Goal: Task Accomplishment & Management: Use online tool/utility

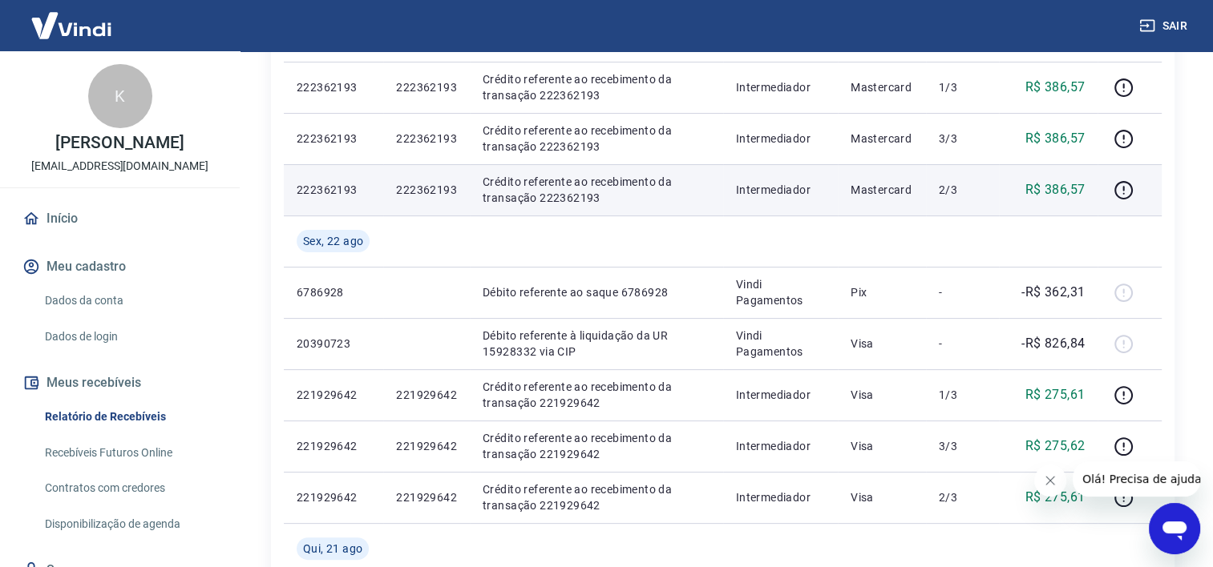
scroll to position [321, 0]
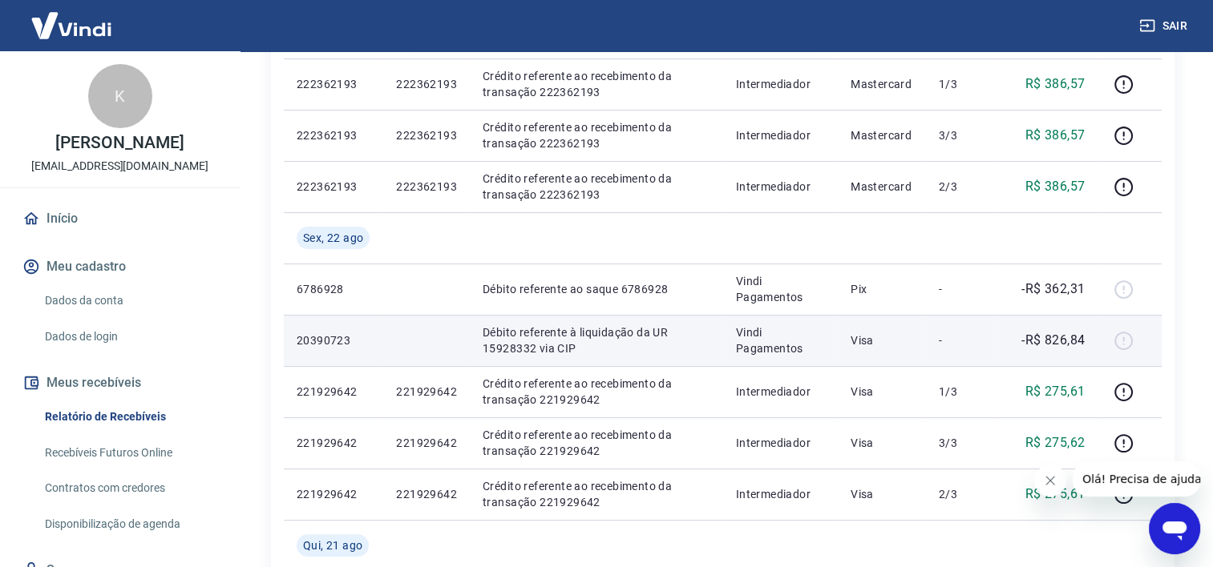
click at [821, 315] on td "Vindi Pagamentos" at bounding box center [780, 340] width 115 height 51
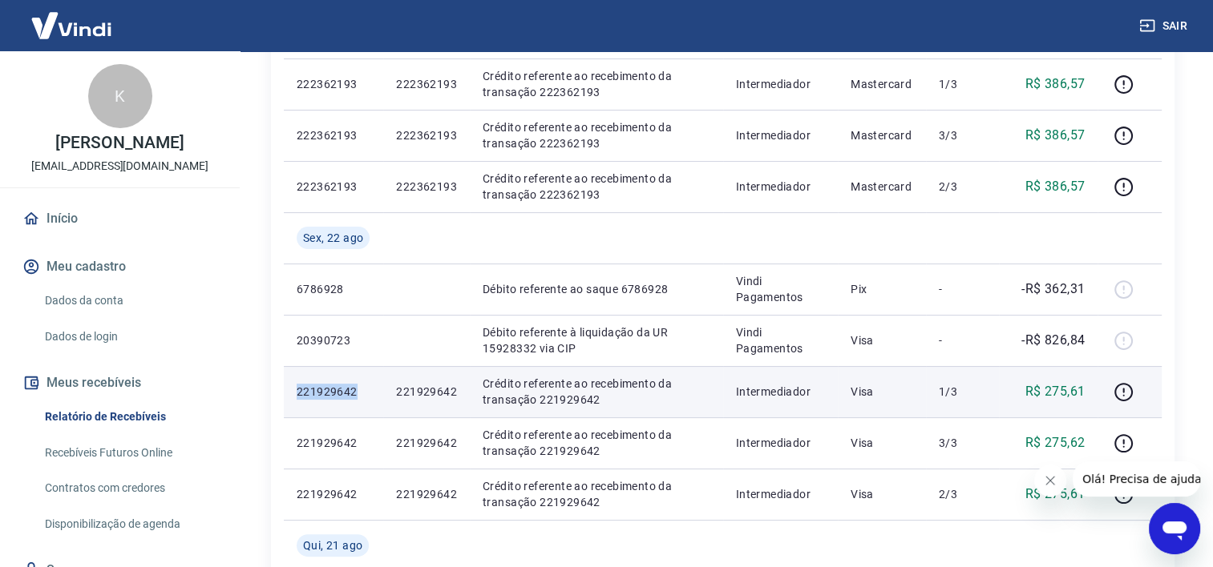
drag, startPoint x: 361, startPoint y: 391, endPoint x: 298, endPoint y: 394, distance: 62.6
click at [297, 396] on p "221929642" at bounding box center [334, 392] width 74 height 16
copy p "221929642"
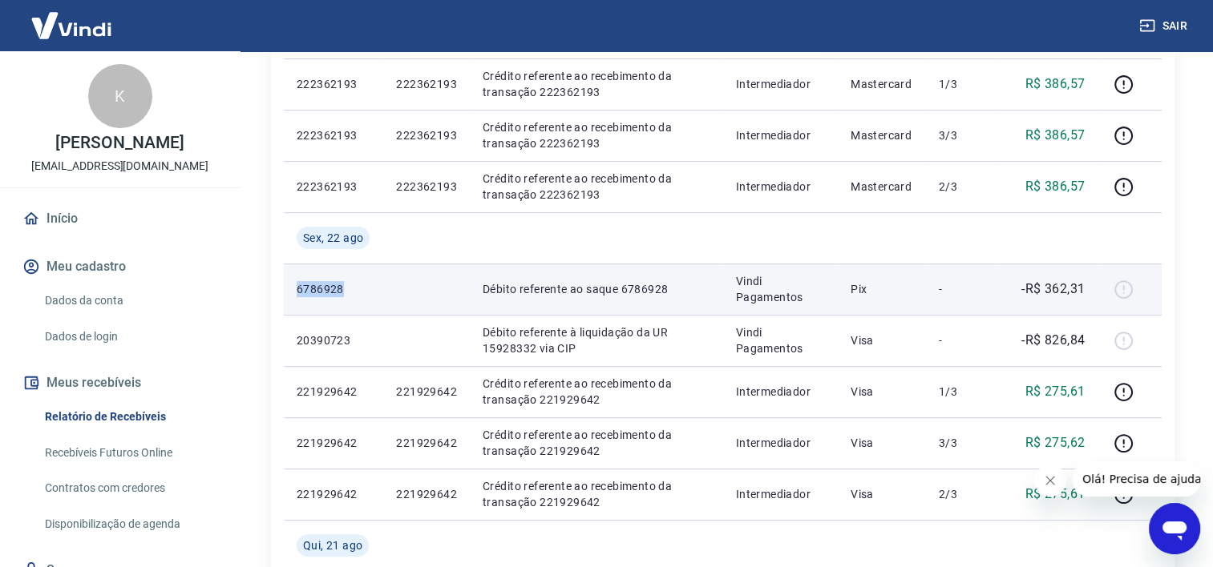
drag, startPoint x: 346, startPoint y: 306, endPoint x: 295, endPoint y: 290, distance: 53.7
click at [295, 290] on td "6786928" at bounding box center [333, 289] width 99 height 51
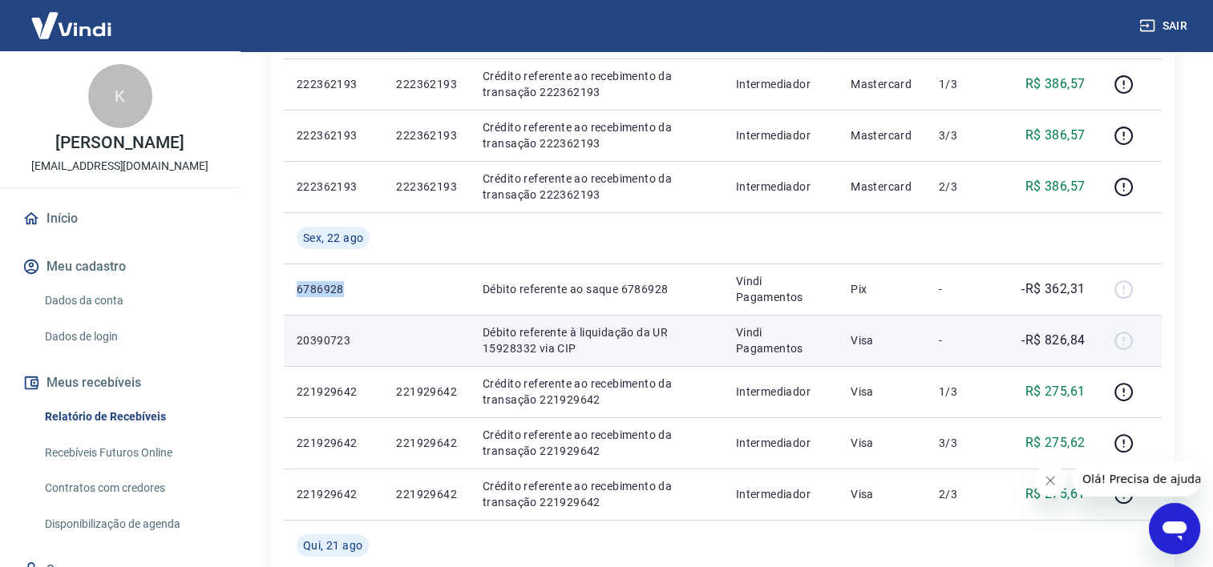
copy p "6786928"
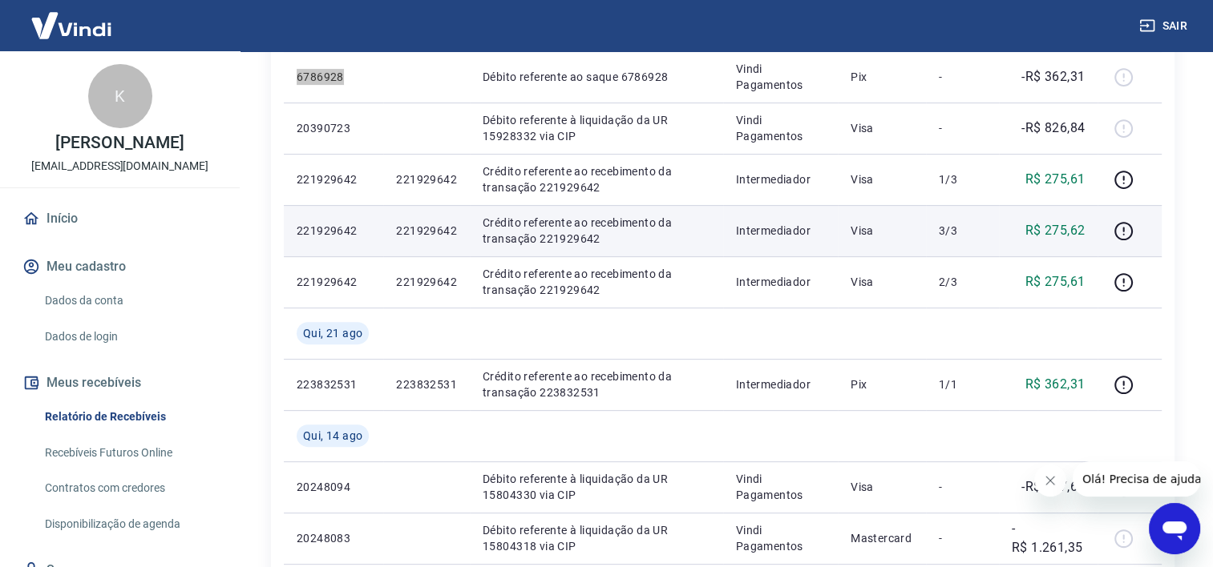
scroll to position [561, 0]
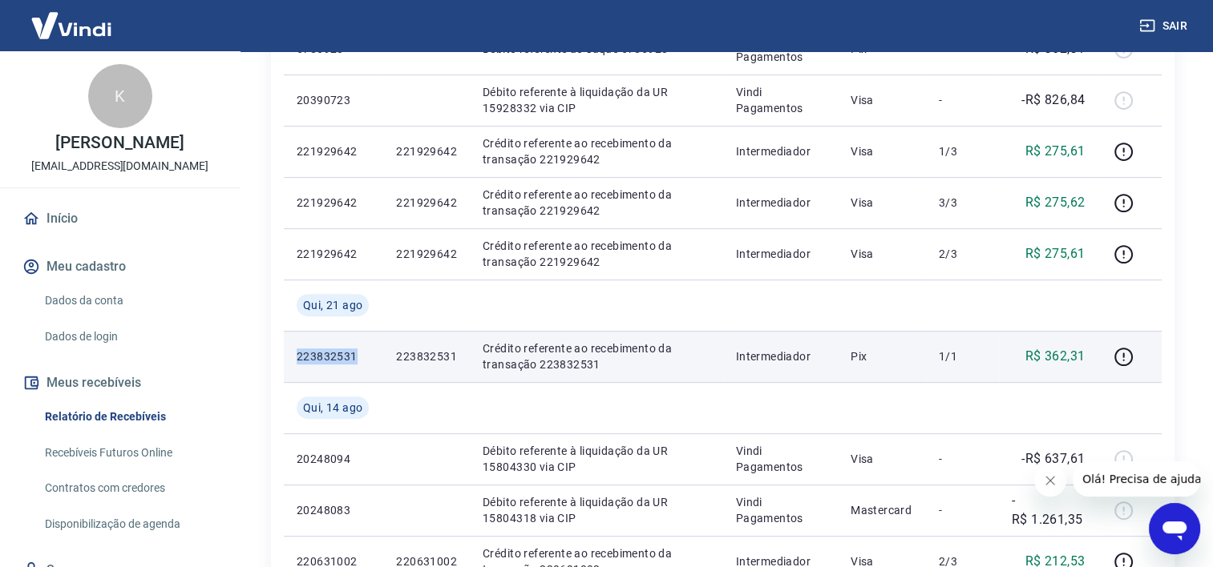
drag, startPoint x: 362, startPoint y: 358, endPoint x: 295, endPoint y: 367, distance: 67.9
click at [295, 367] on td "223832531" at bounding box center [333, 356] width 99 height 51
copy p "223832531"
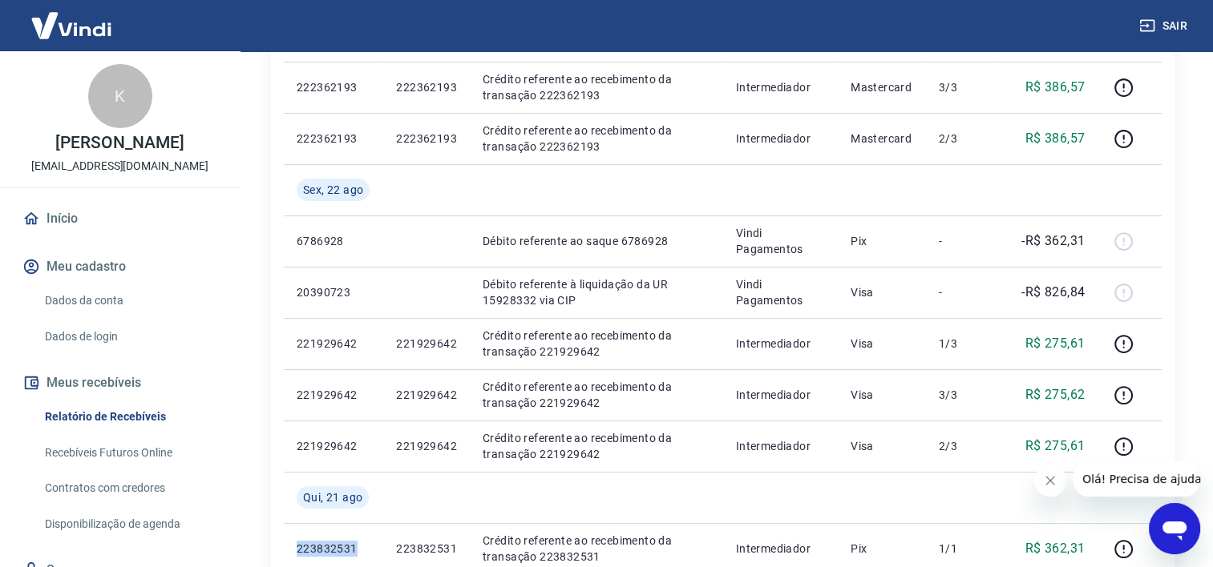
scroll to position [80, 0]
